Goal: Find specific page/section: Find specific page/section

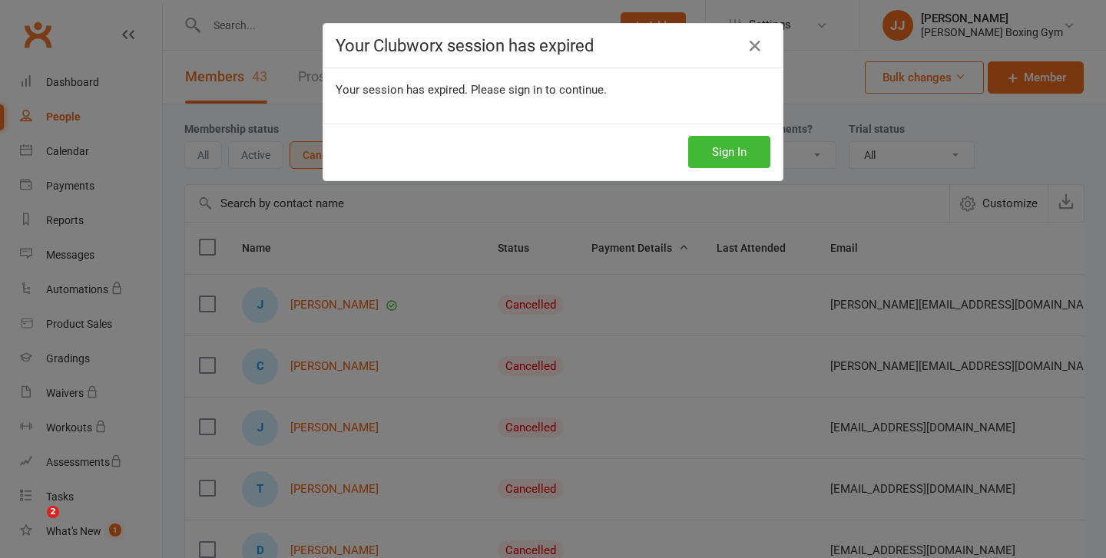
select select "100"
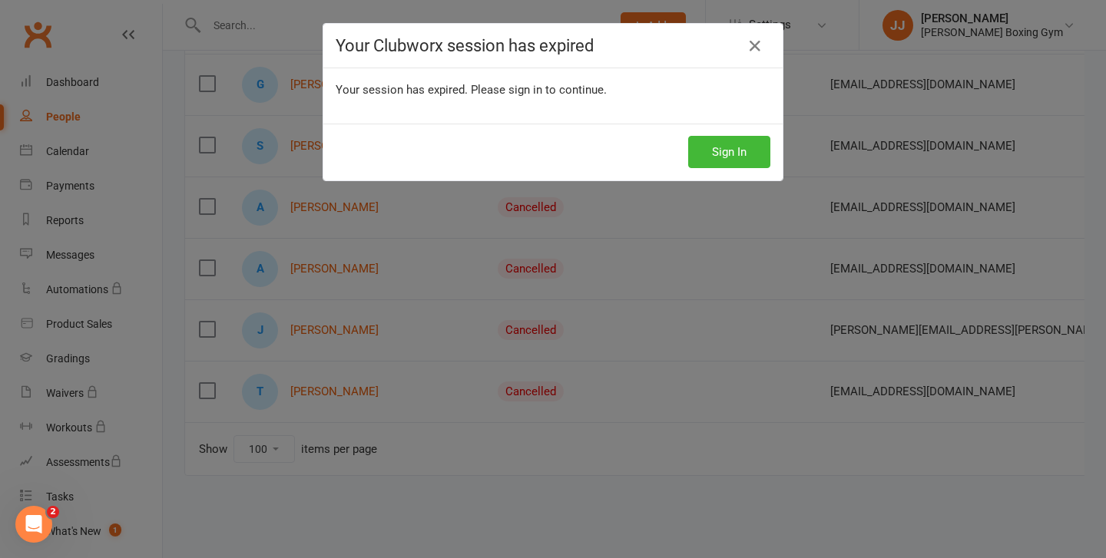
scroll to position [2494, 0]
click at [746, 124] on div "Sign In" at bounding box center [552, 152] width 459 height 57
click at [741, 159] on button "Sign In" at bounding box center [729, 152] width 82 height 32
click at [724, 139] on button "Sign In" at bounding box center [729, 152] width 82 height 32
click at [724, 154] on button "Sign In" at bounding box center [729, 152] width 82 height 32
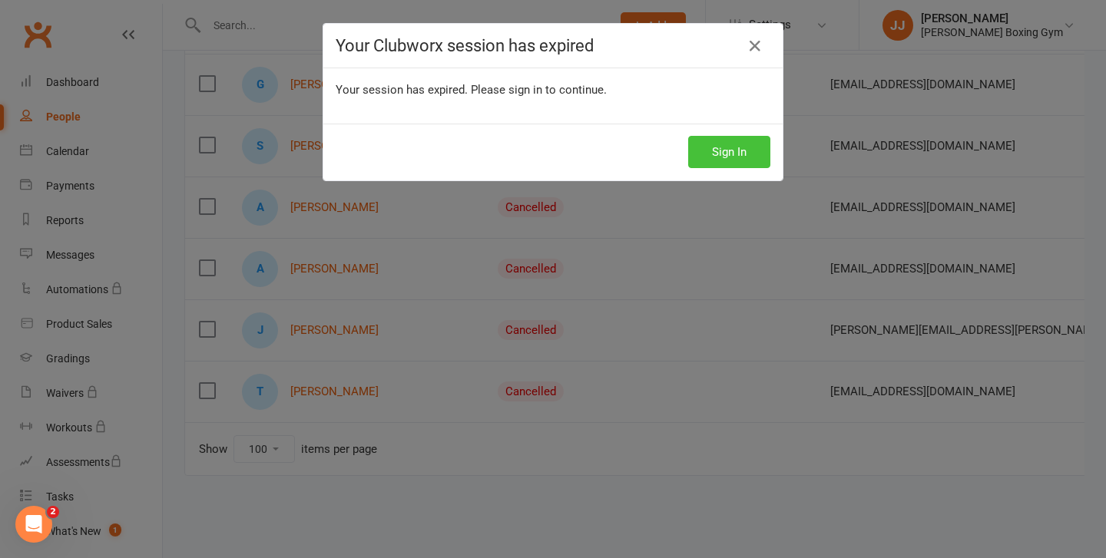
click at [723, 154] on button "Sign In" at bounding box center [729, 152] width 82 height 32
click at [742, 159] on button "Sign In" at bounding box center [729, 152] width 82 height 32
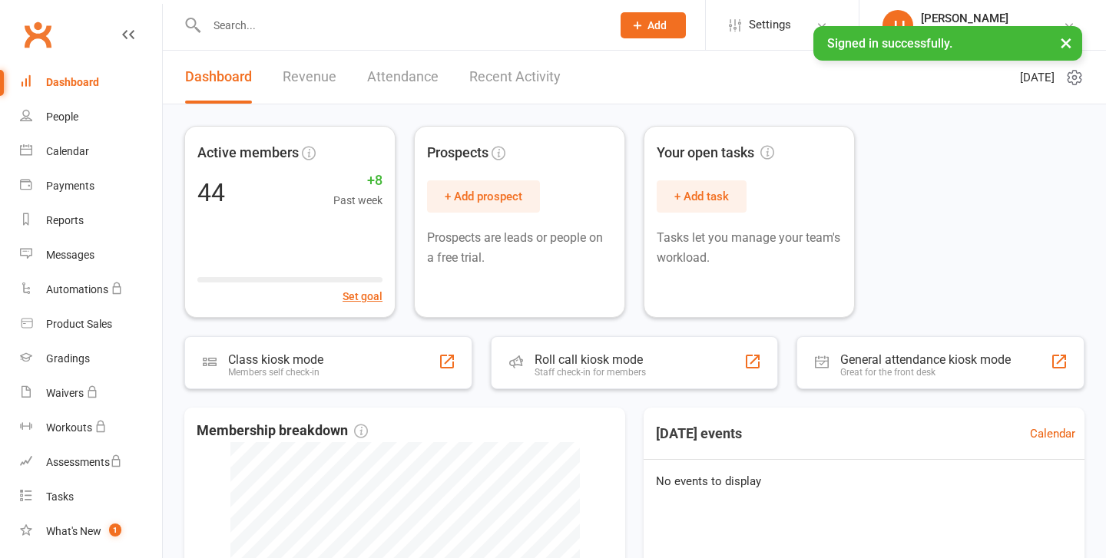
click at [287, 15] on input "text" at bounding box center [401, 26] width 399 height 22
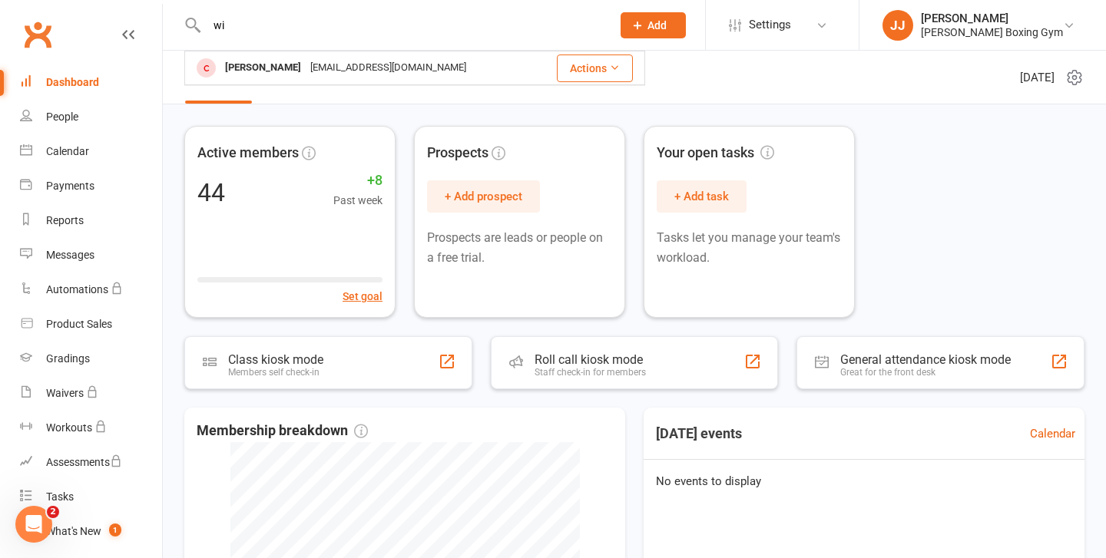
type input "w"
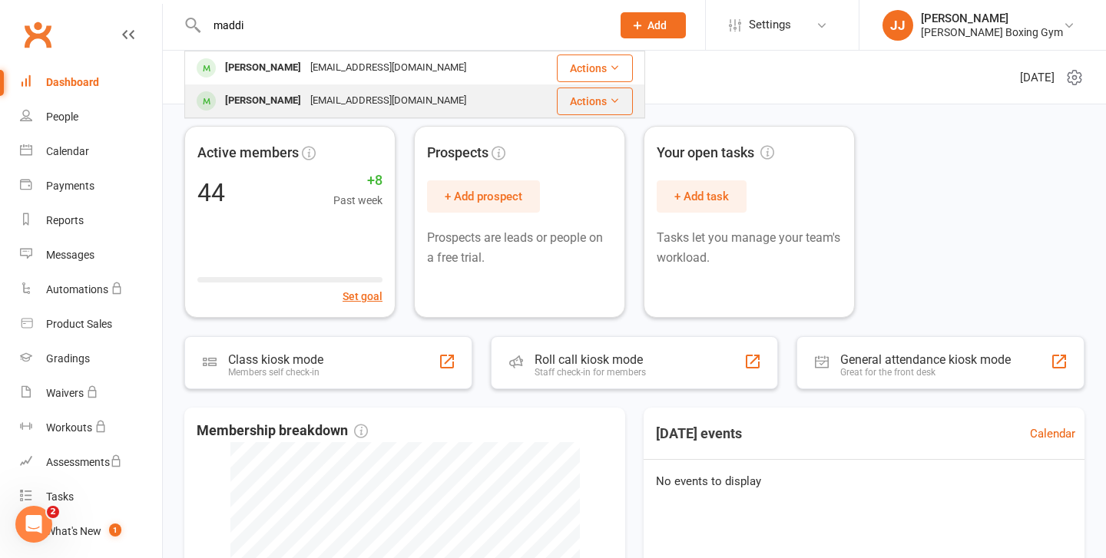
type input "maddi"
click at [297, 108] on div "Sebastian Maddigan-Wilkes" at bounding box center [262, 101] width 85 height 22
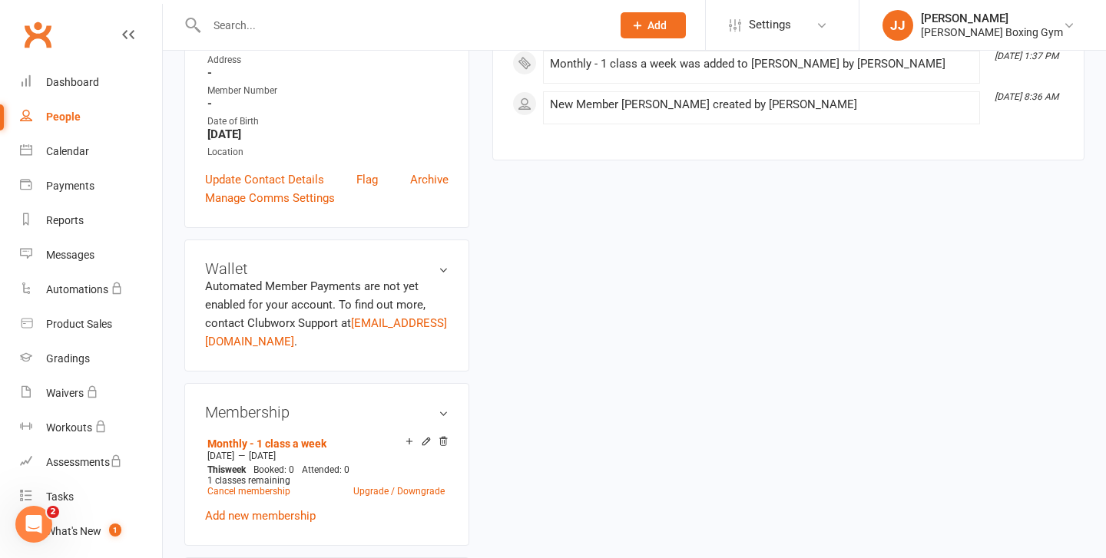
scroll to position [396, 0]
